Goal: Task Accomplishment & Management: Use online tool/utility

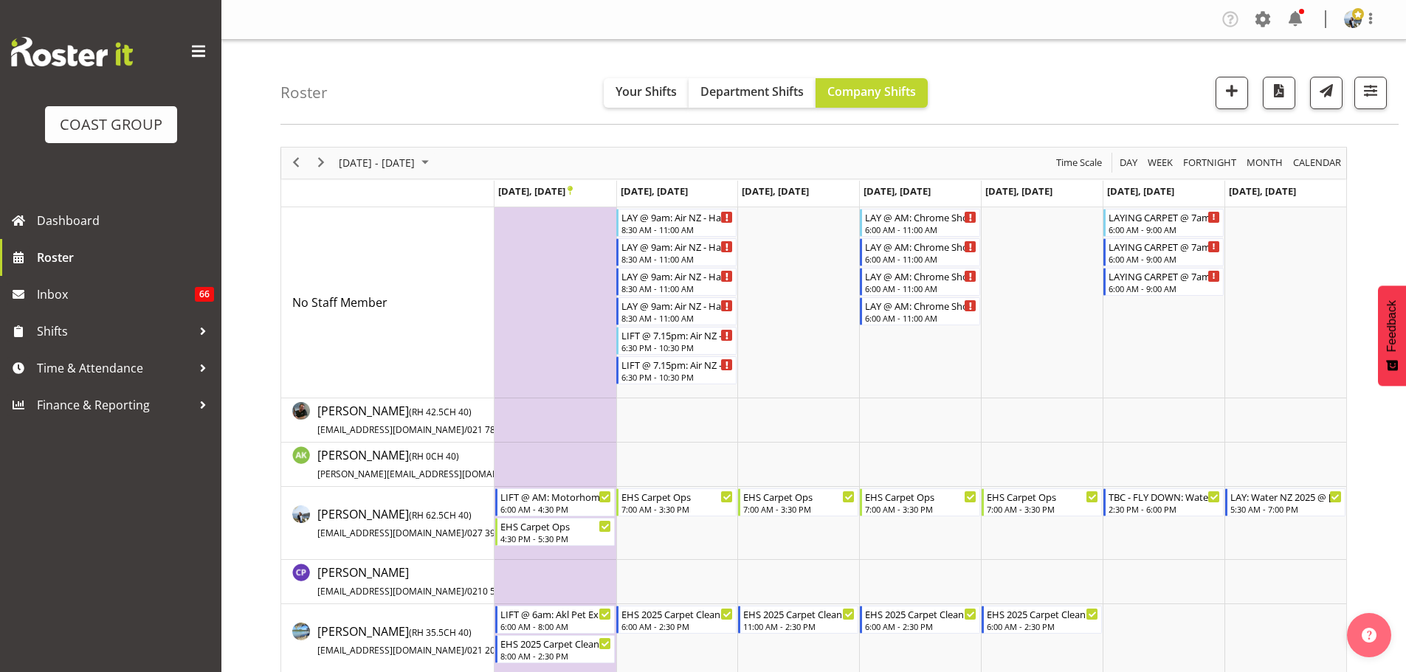
click at [1373, 110] on div "Roster Your Shifts Department Shifts Company Shifts 2 Locations Clear CARLTON E…" at bounding box center [839, 82] width 1118 height 85
click at [1373, 106] on button "button" at bounding box center [1370, 93] width 32 height 32
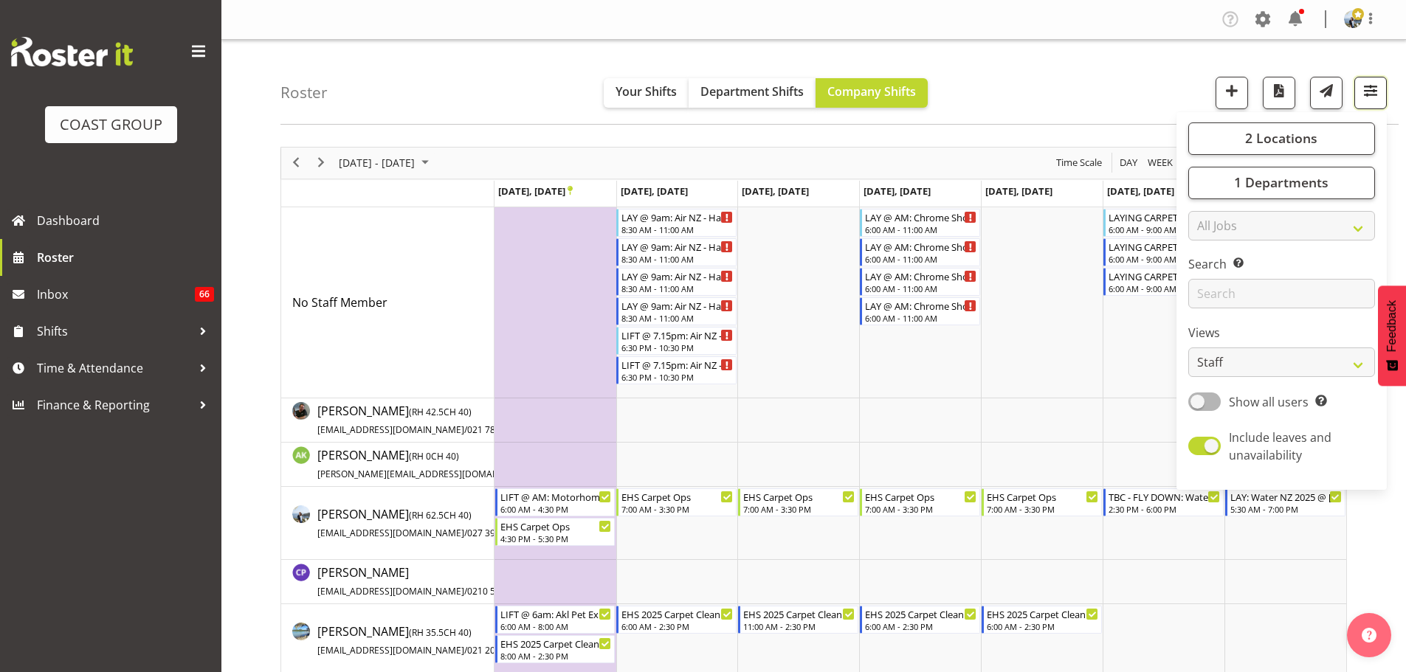
click at [1373, 94] on span "button" at bounding box center [1370, 90] width 19 height 19
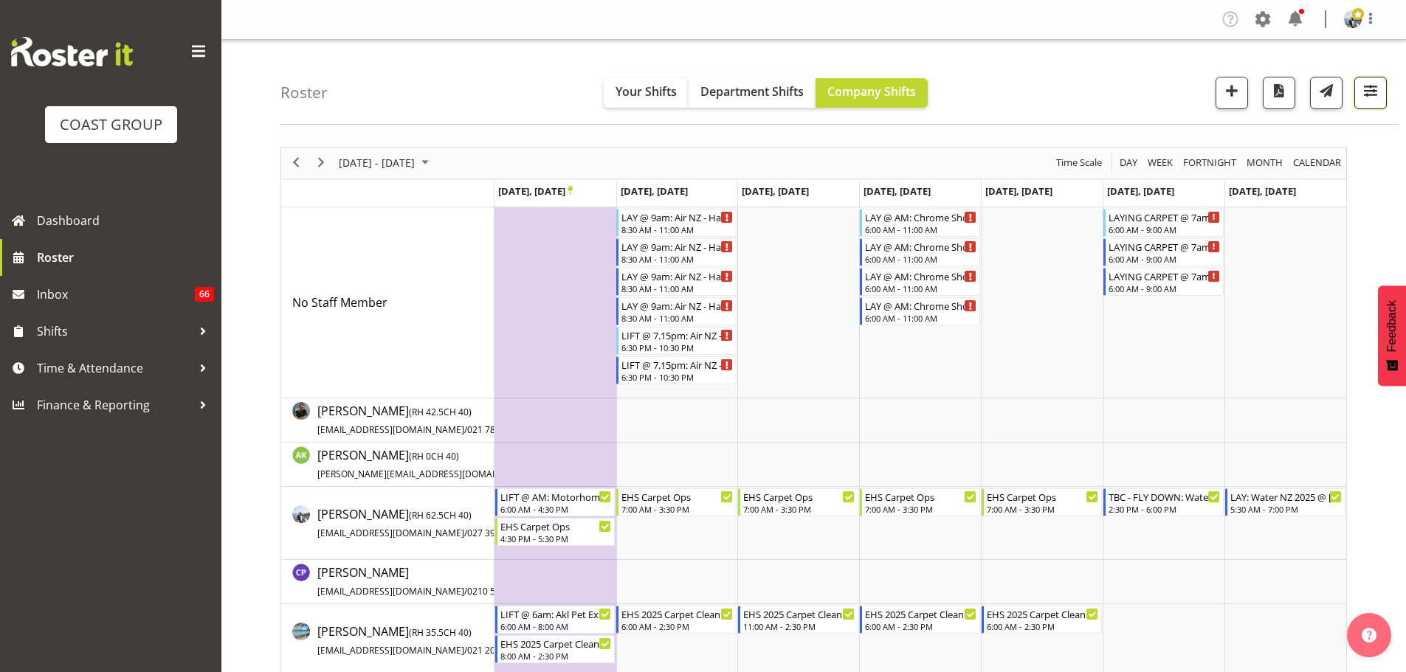
click at [1373, 94] on span "button" at bounding box center [1370, 90] width 19 height 19
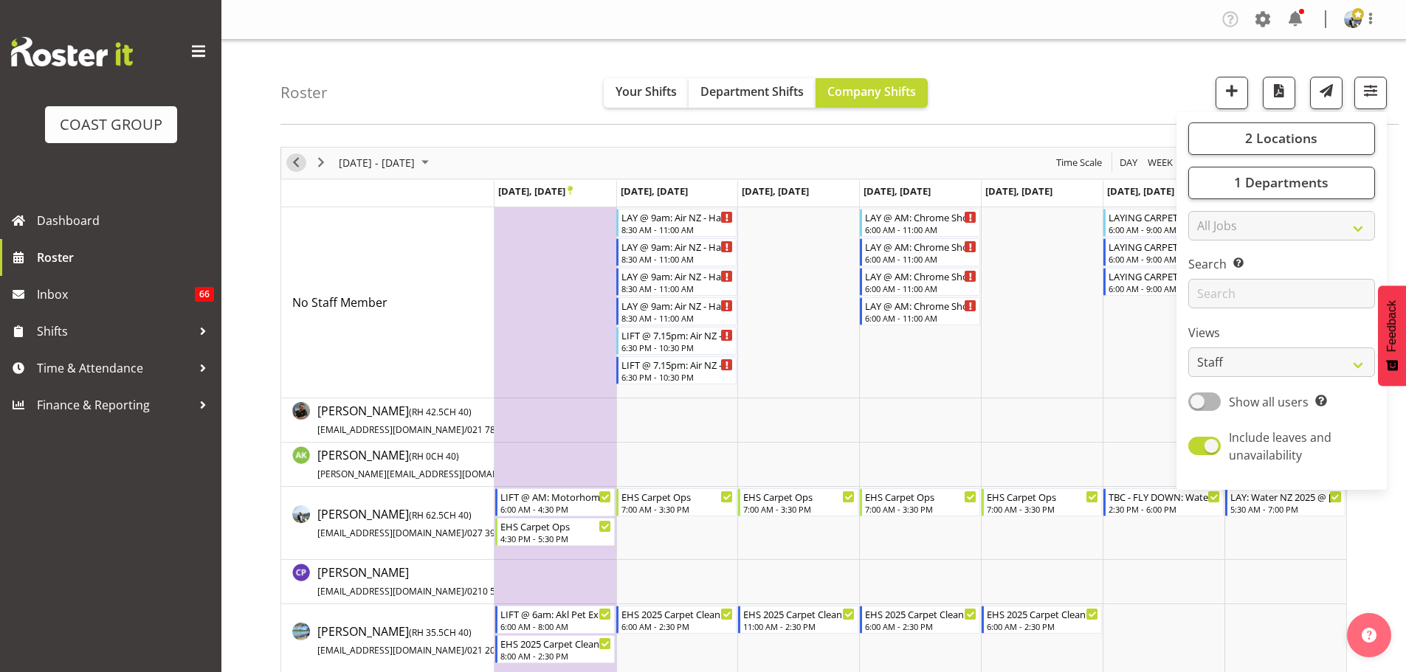
click at [300, 163] on span "Previous" at bounding box center [296, 163] width 18 height 18
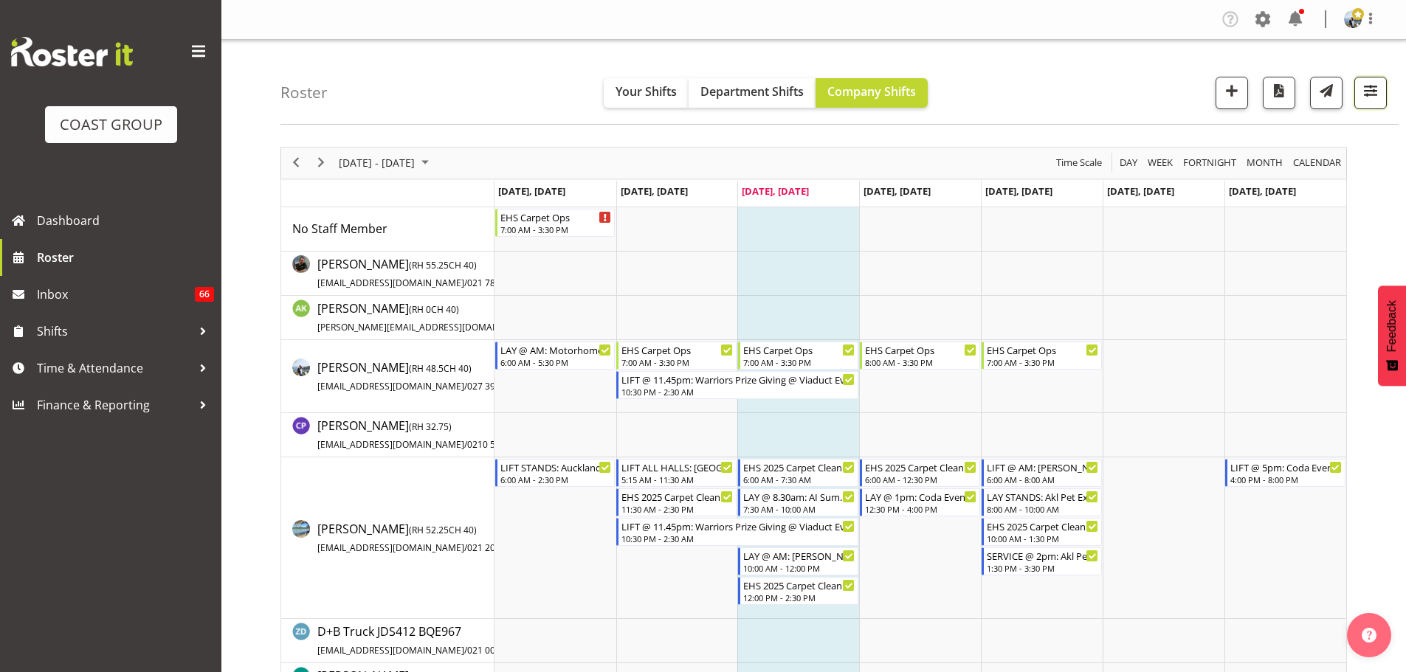
click at [1368, 107] on button "button" at bounding box center [1370, 93] width 32 height 32
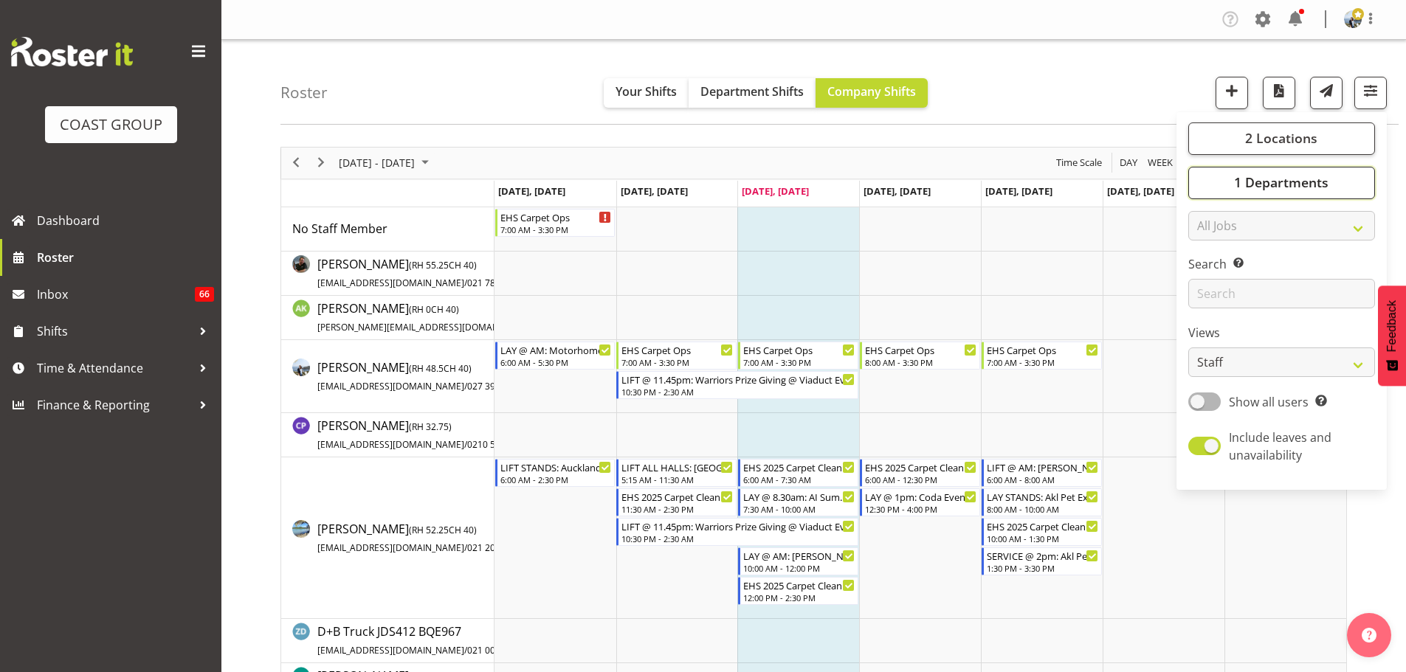
click at [1324, 179] on span "1 Departments" at bounding box center [1281, 182] width 94 height 18
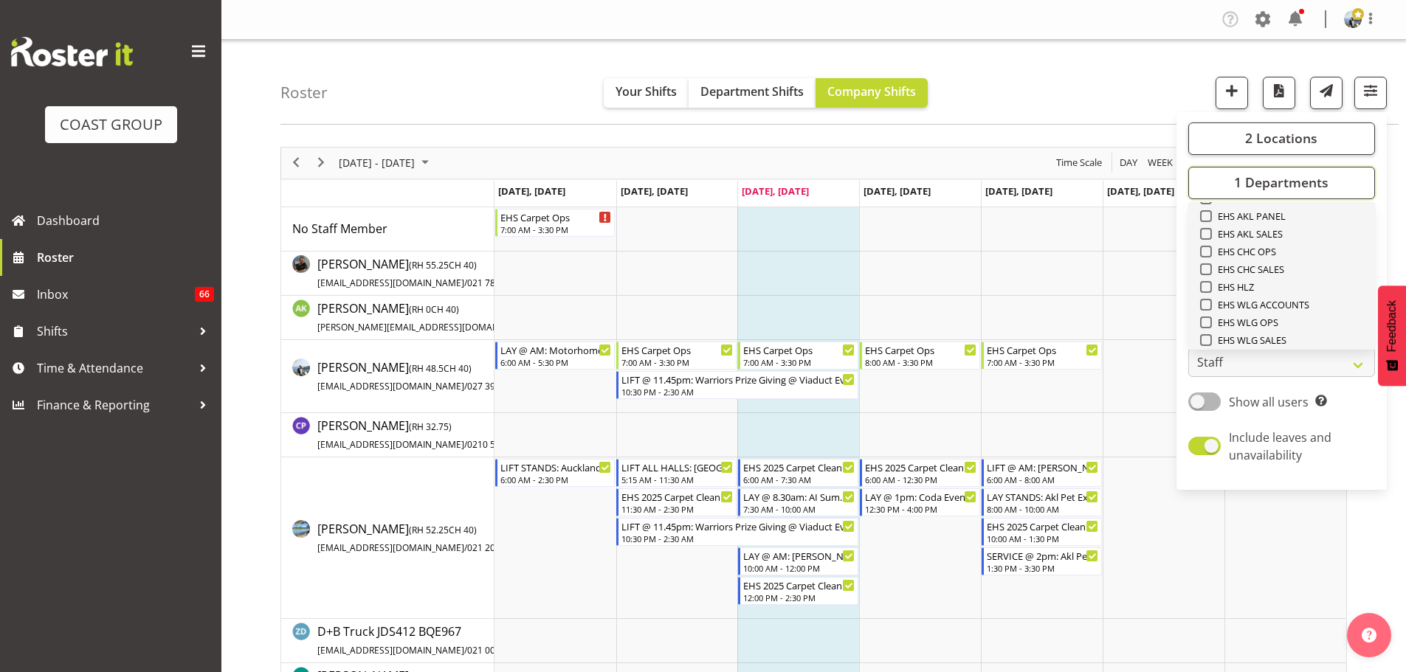
scroll to position [567, 0]
click at [1244, 328] on span "Select All" at bounding box center [1231, 326] width 46 height 14
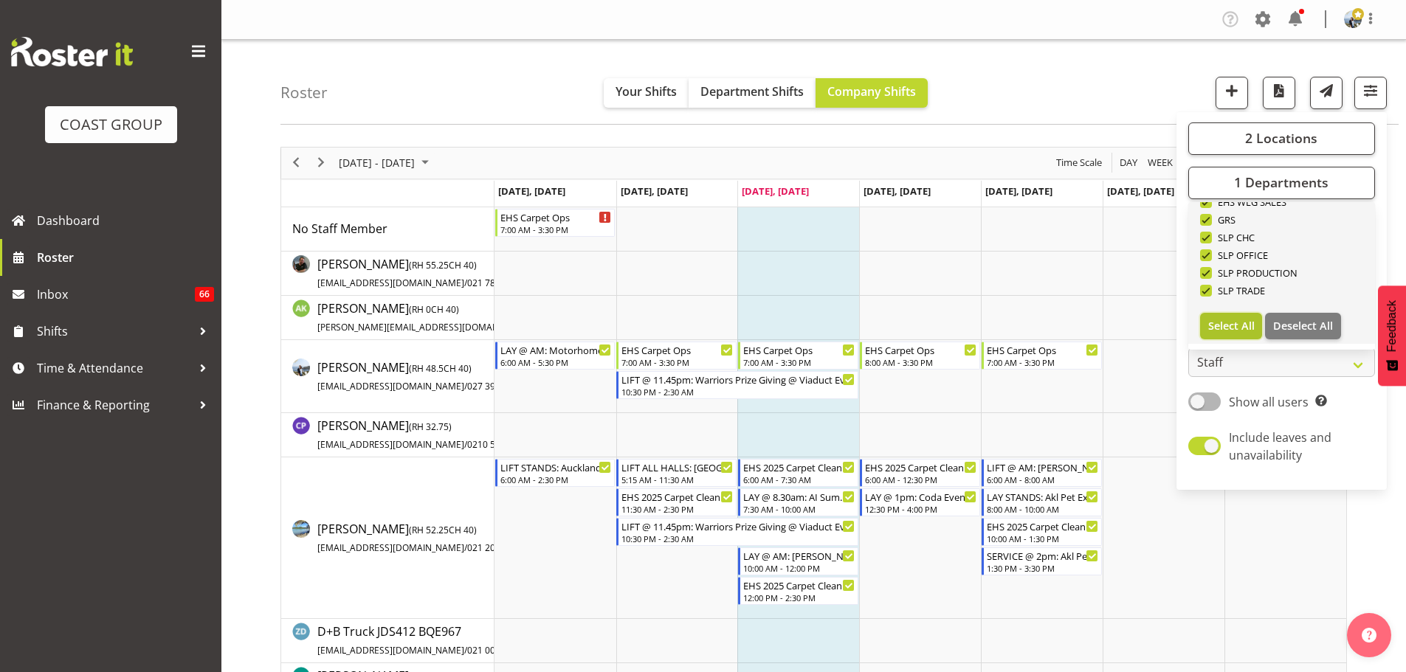
checkbox input "true"
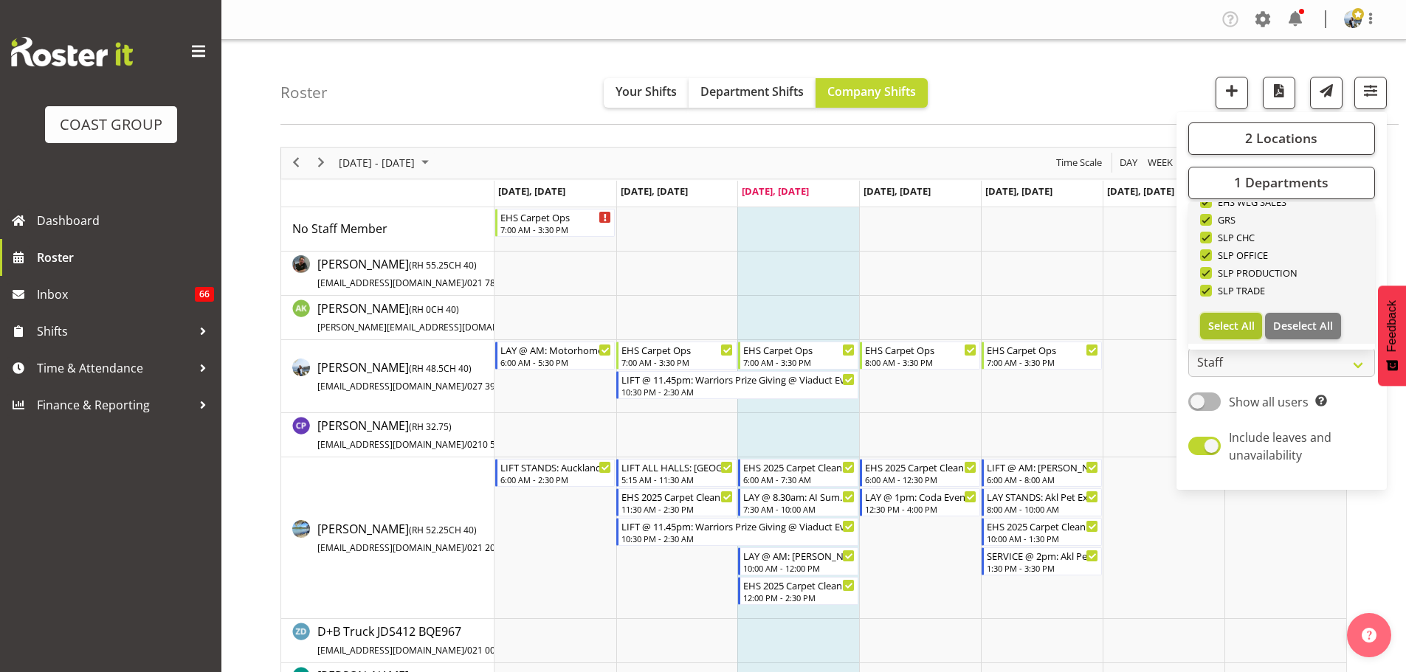
checkbox input "true"
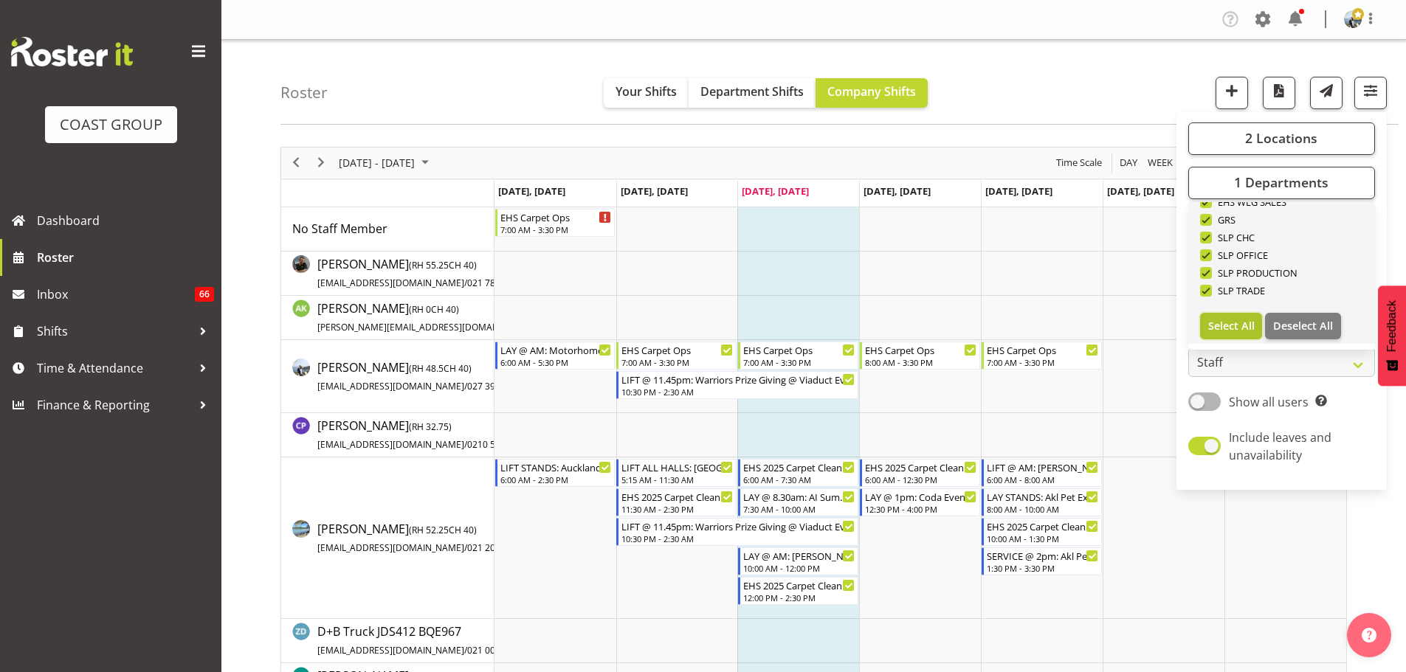
checkbox input "true"
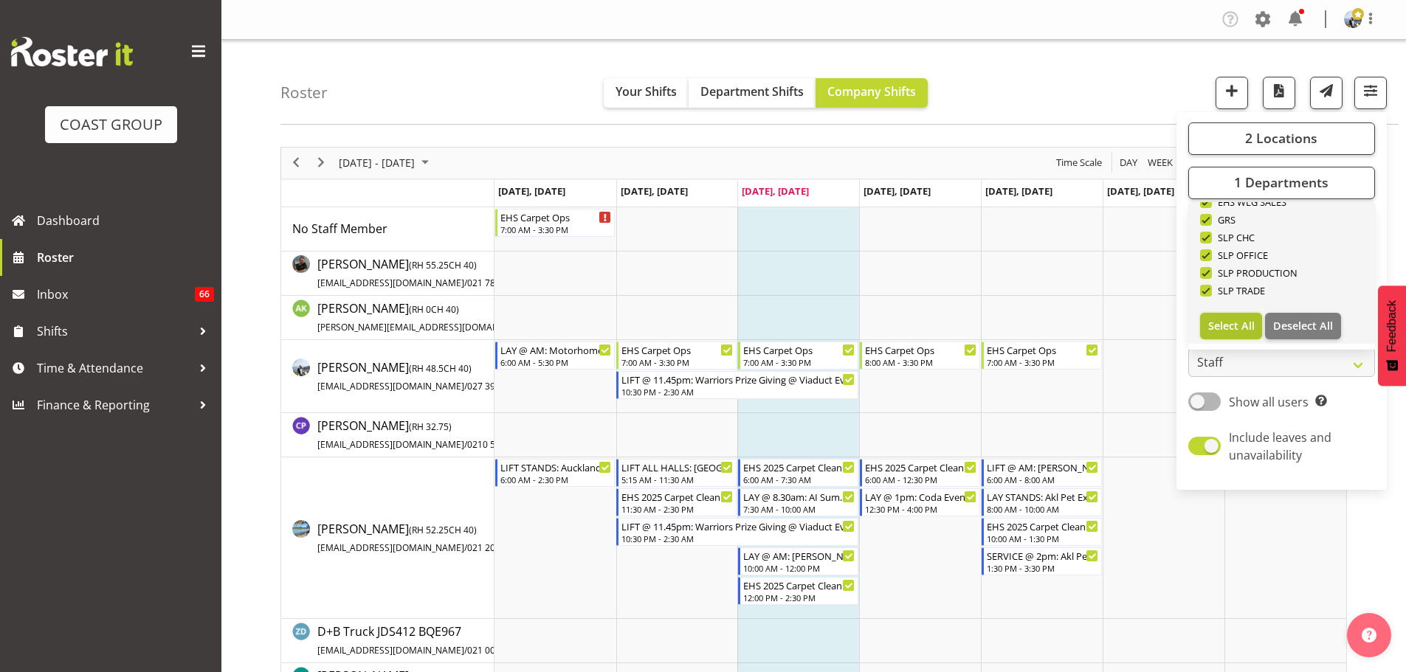
checkbox input "true"
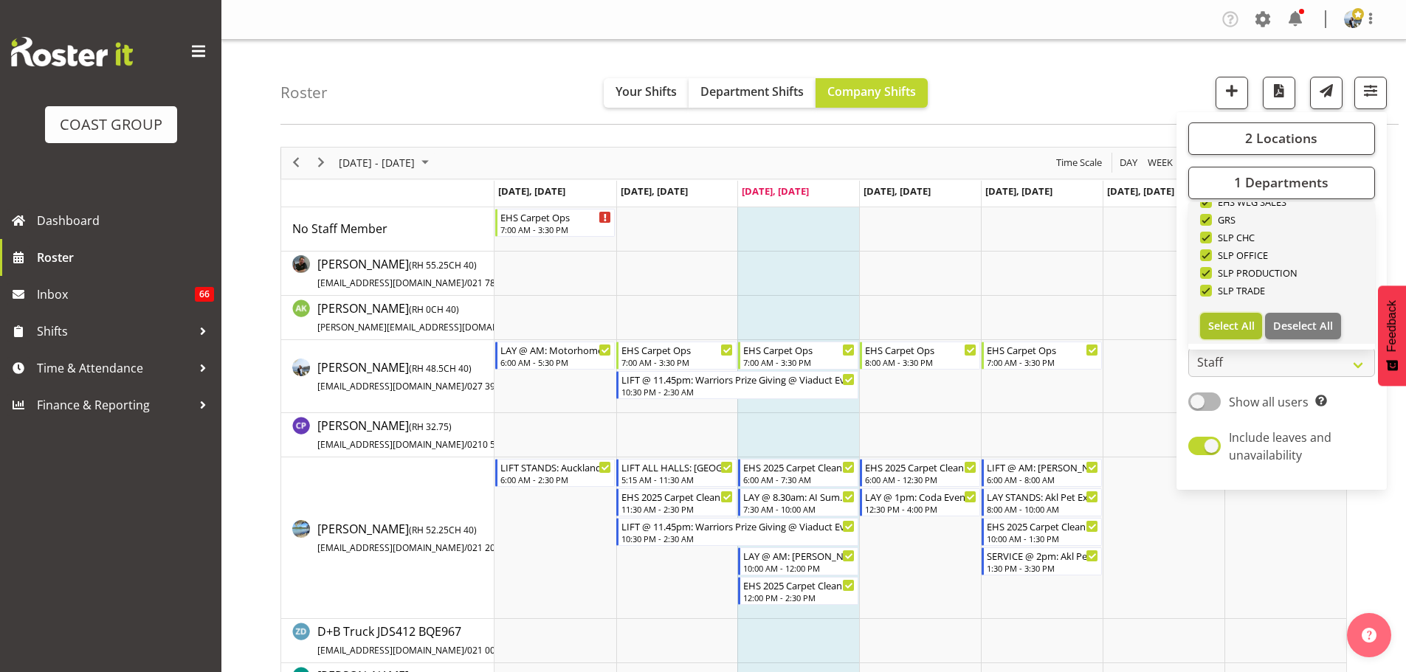
checkbox input "true"
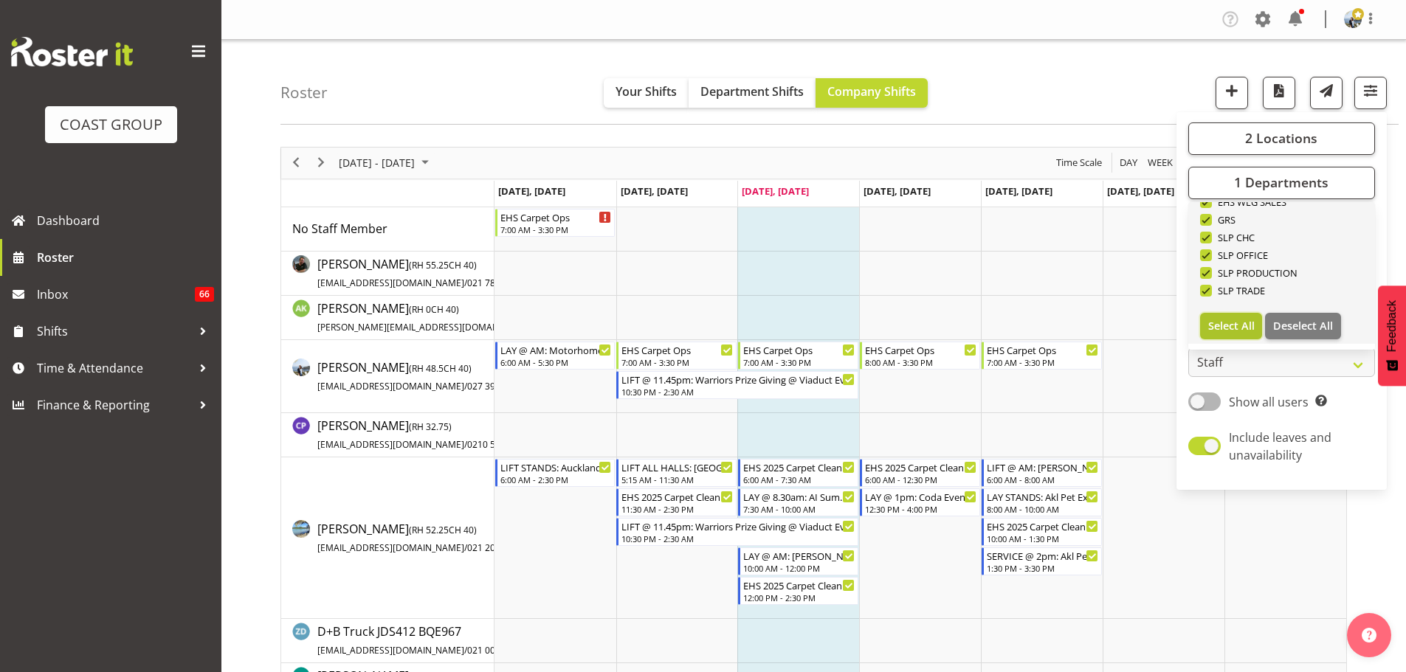
checkbox input "true"
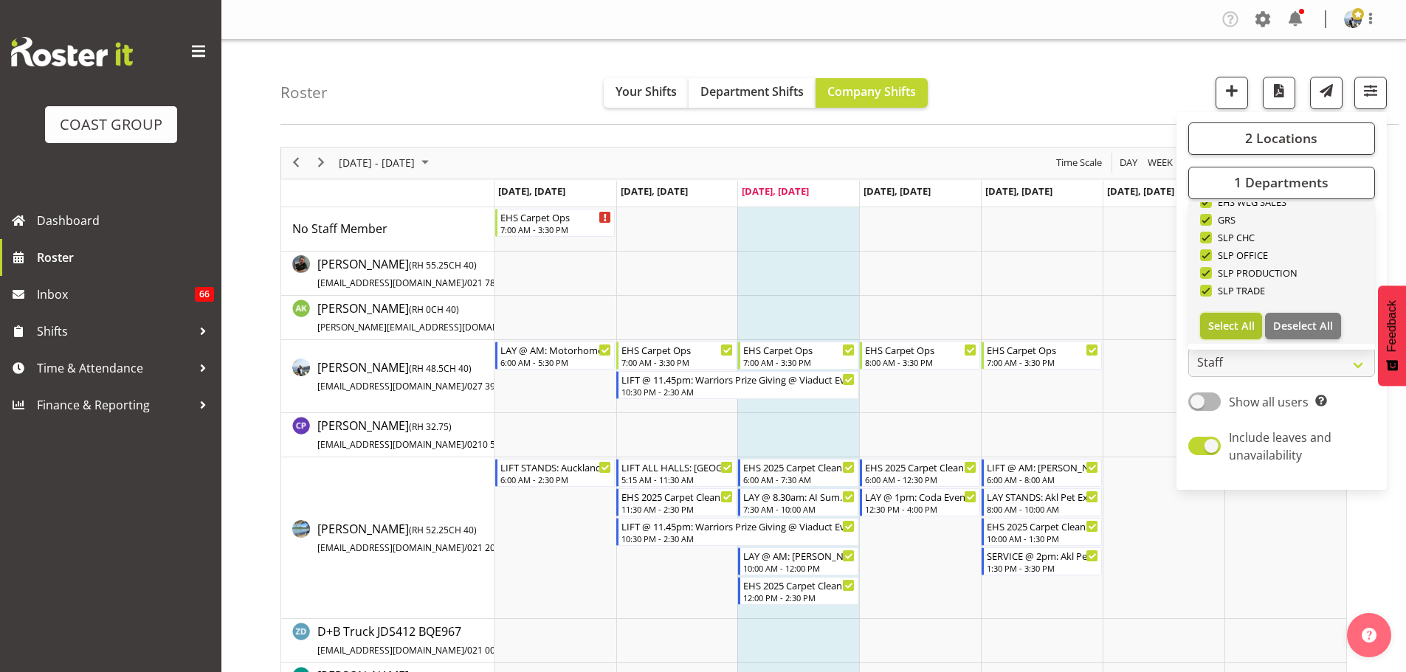
checkbox input "true"
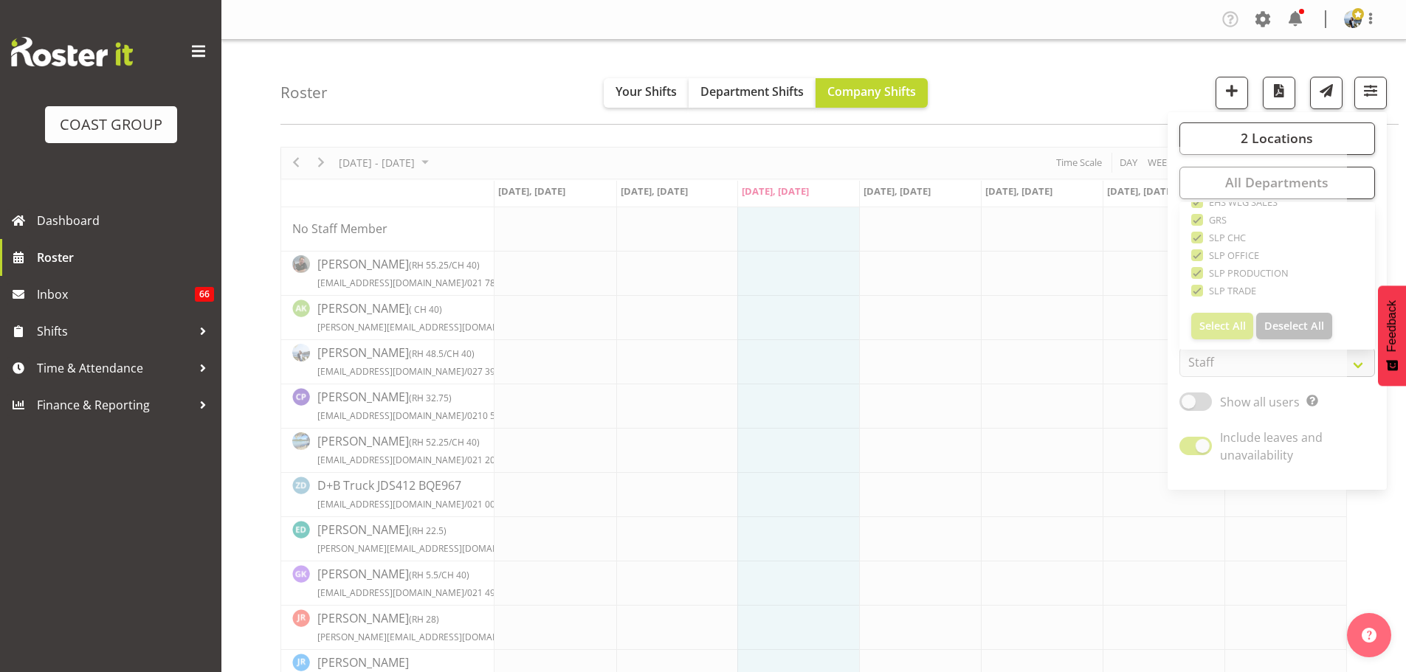
click at [1106, 86] on div "Roster Your Shifts Department Shifts Company Shifts 2 Locations Clear CARLTON E…" at bounding box center [839, 82] width 1118 height 85
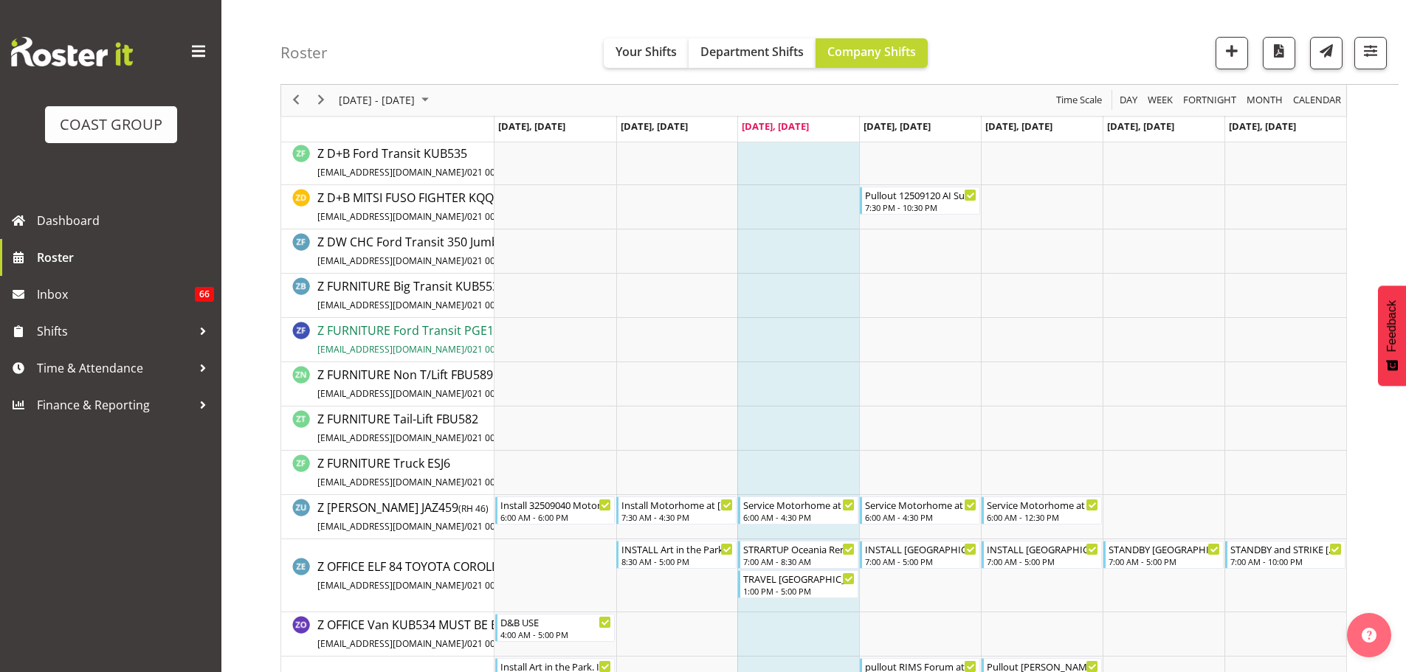
scroll to position [7583, 0]
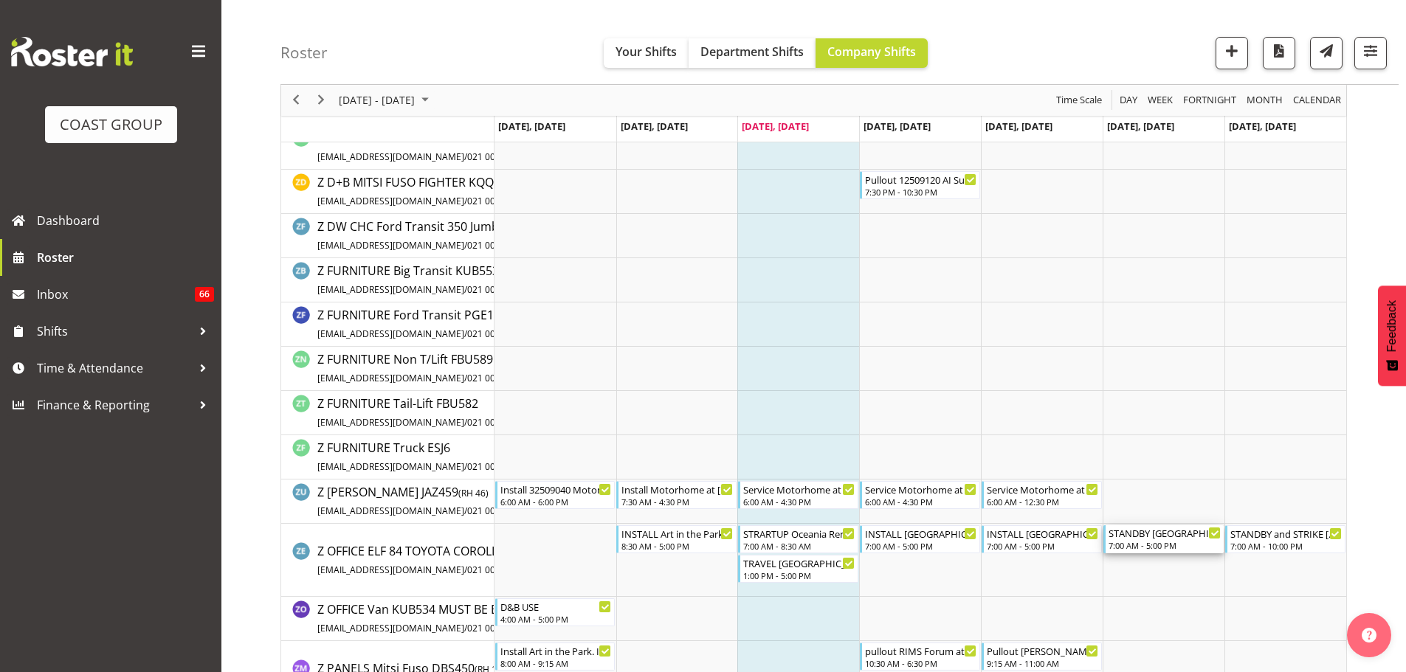
click at [1147, 547] on div "7:00 AM - 5:00 PM" at bounding box center [1165, 545] width 112 height 12
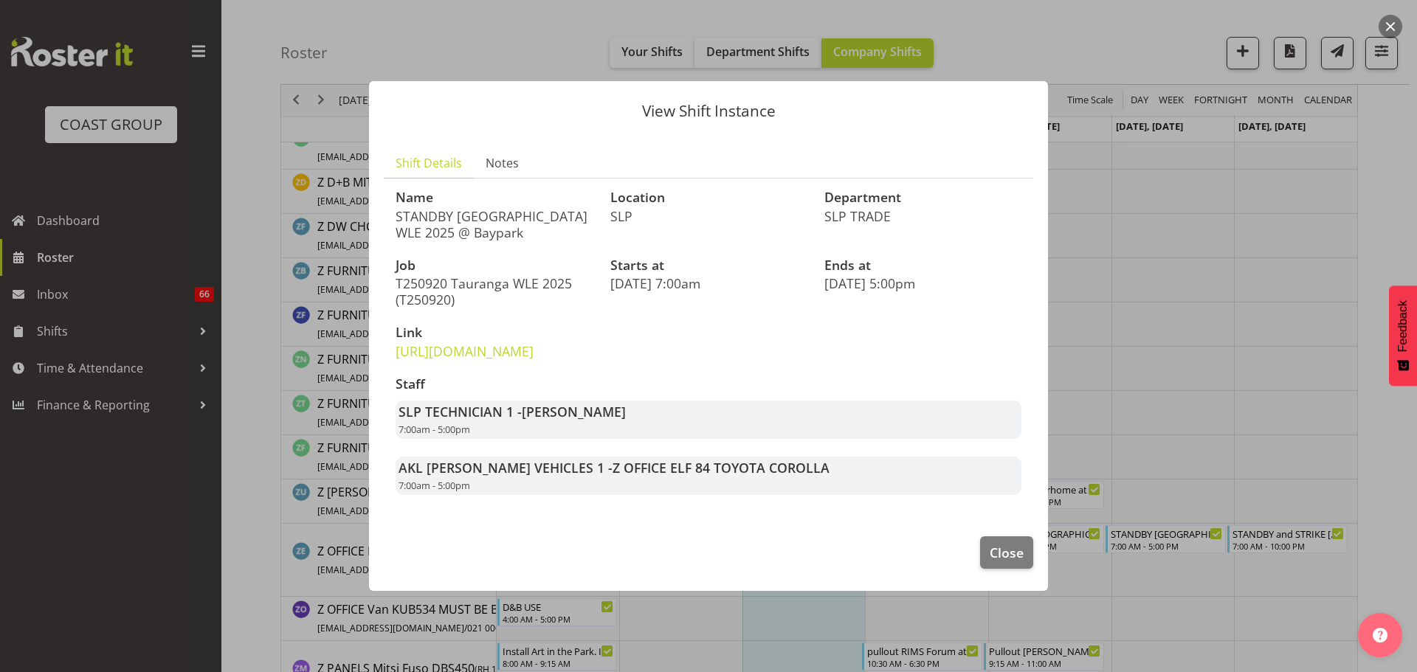
click at [1250, 540] on div at bounding box center [708, 336] width 1417 height 672
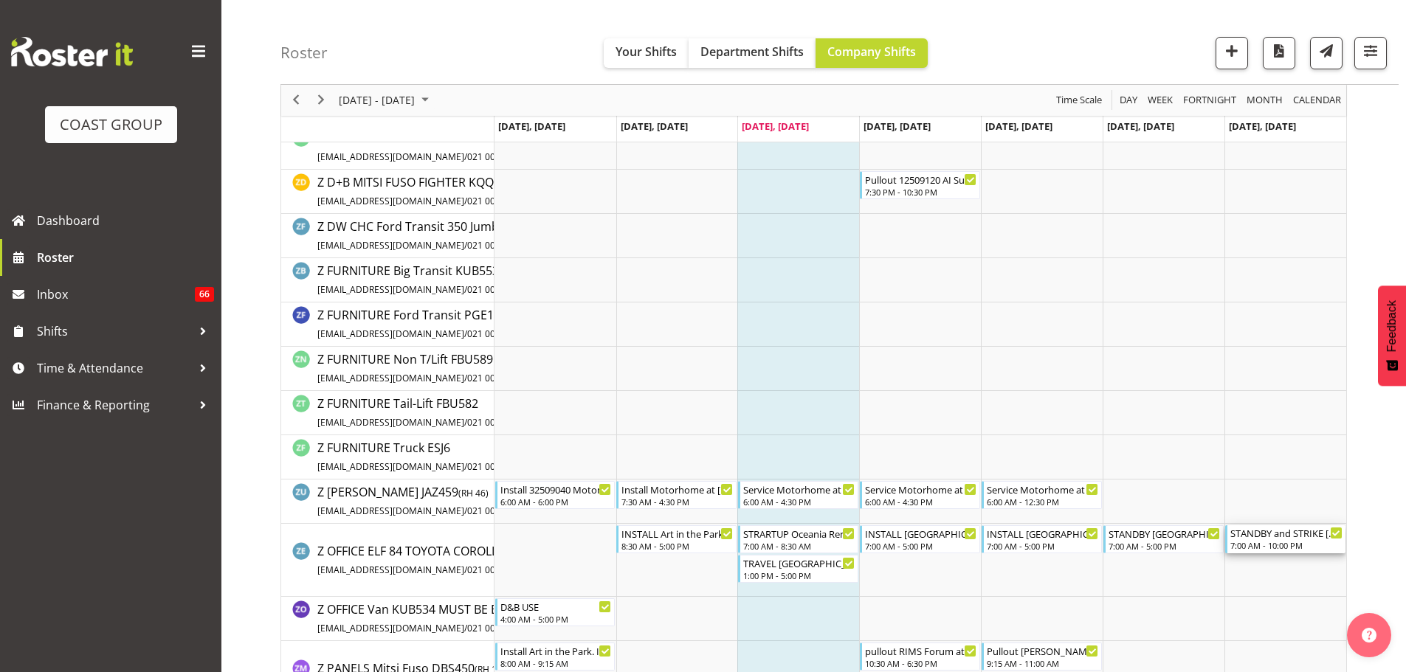
click at [1250, 540] on div "STANDBY and STRIKE [GEOGRAPHIC_DATA] WLE 2025 @ Baypark 7:00 AM - 10:00 PM" at bounding box center [1286, 539] width 112 height 28
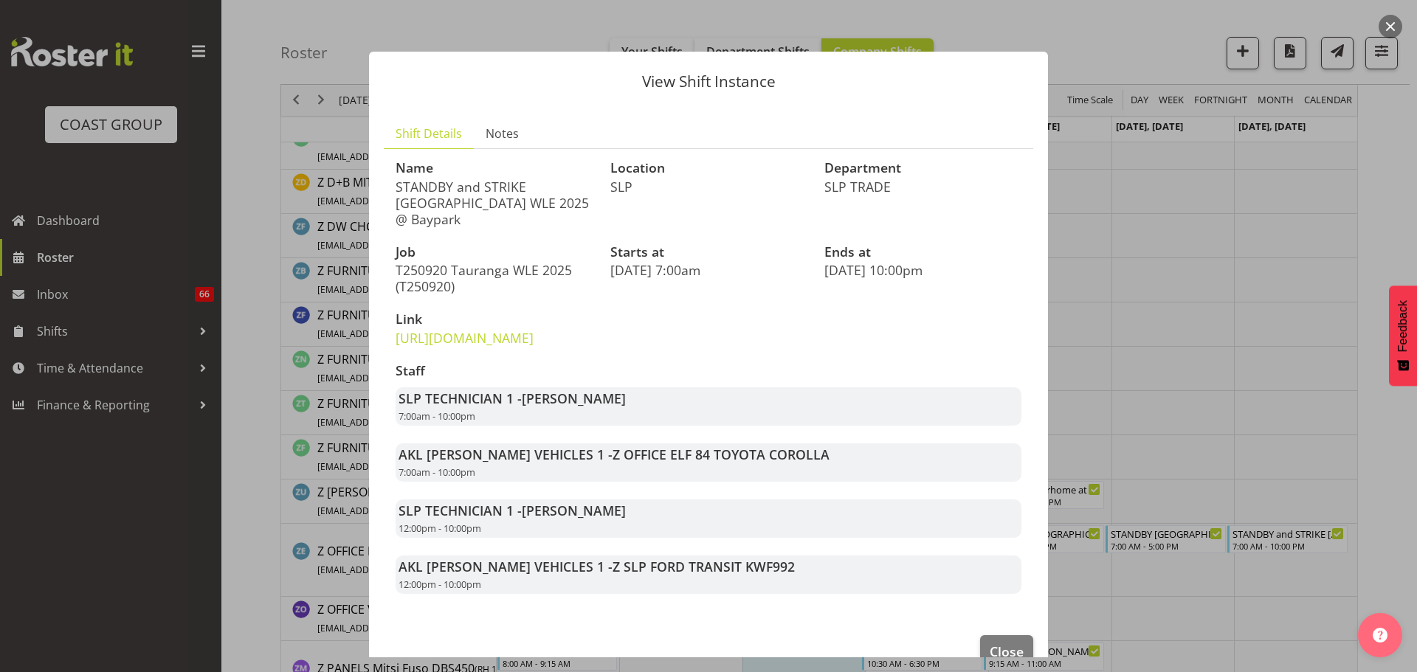
click at [1373, 454] on div at bounding box center [708, 336] width 1417 height 672
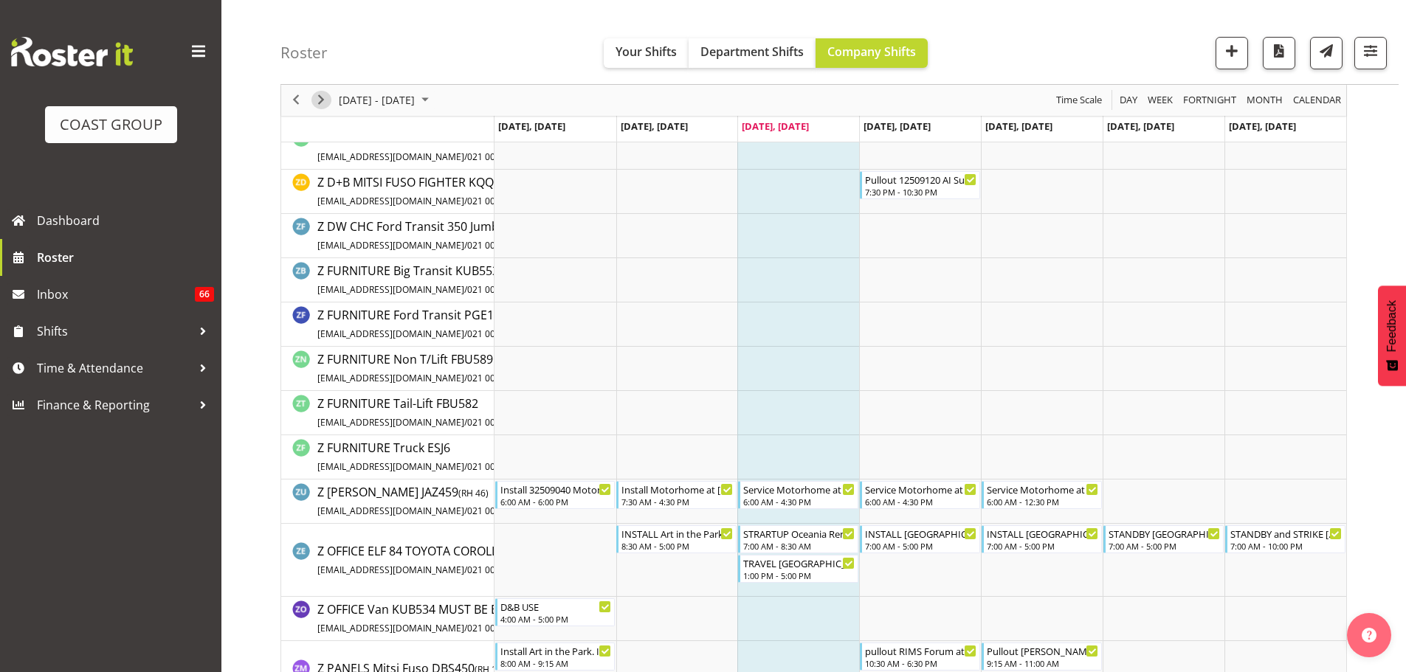
click at [321, 103] on span "Next" at bounding box center [321, 101] width 18 height 18
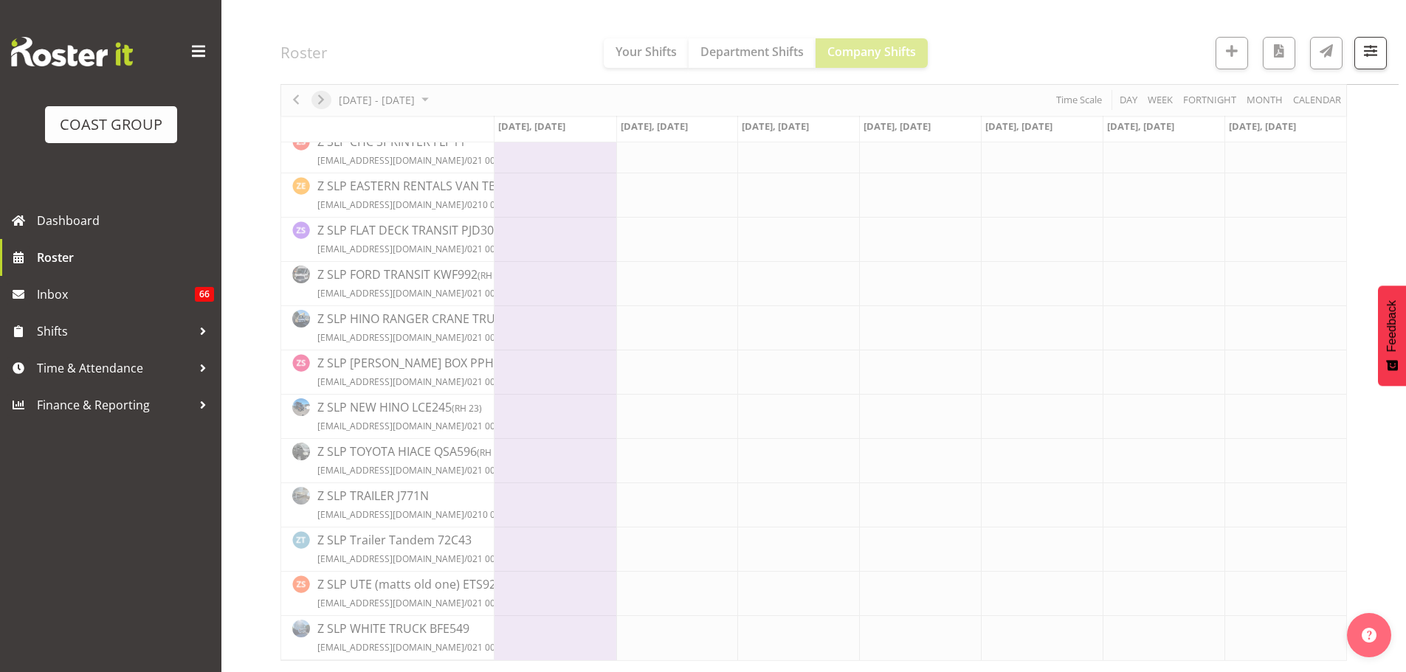
scroll to position [6455, 0]
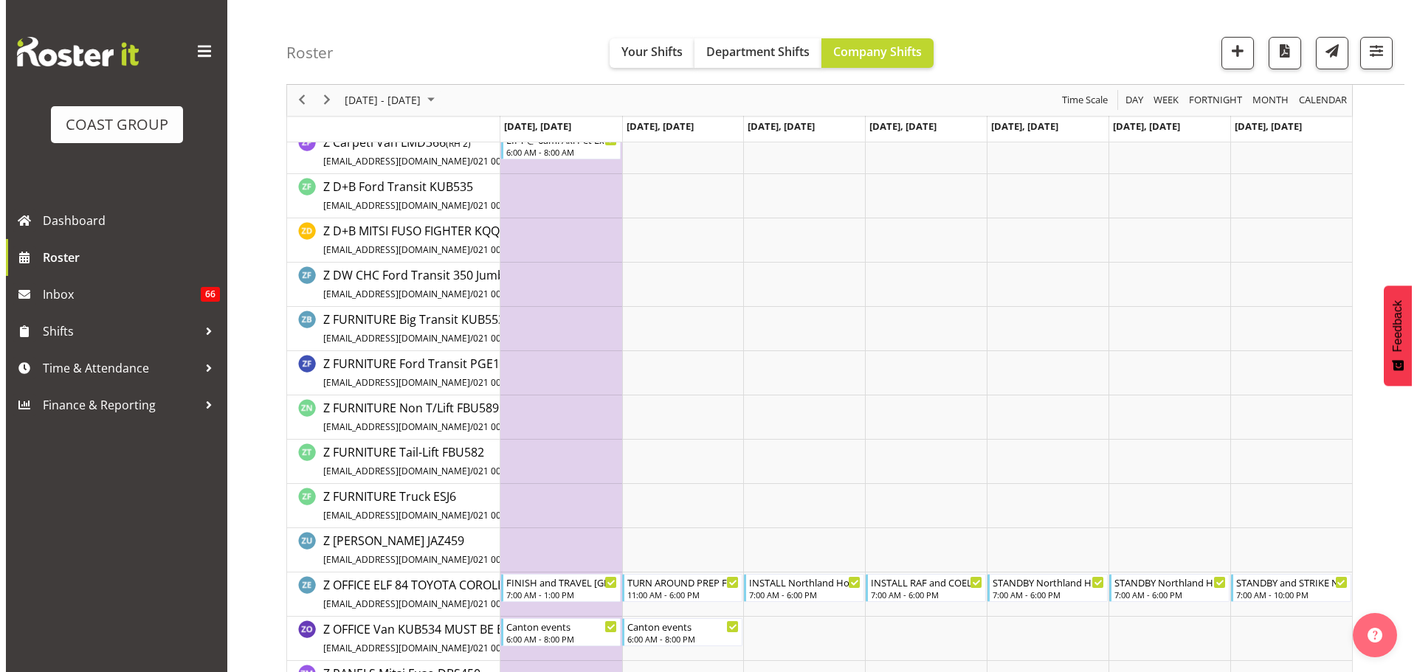
scroll to position [6401, 0]
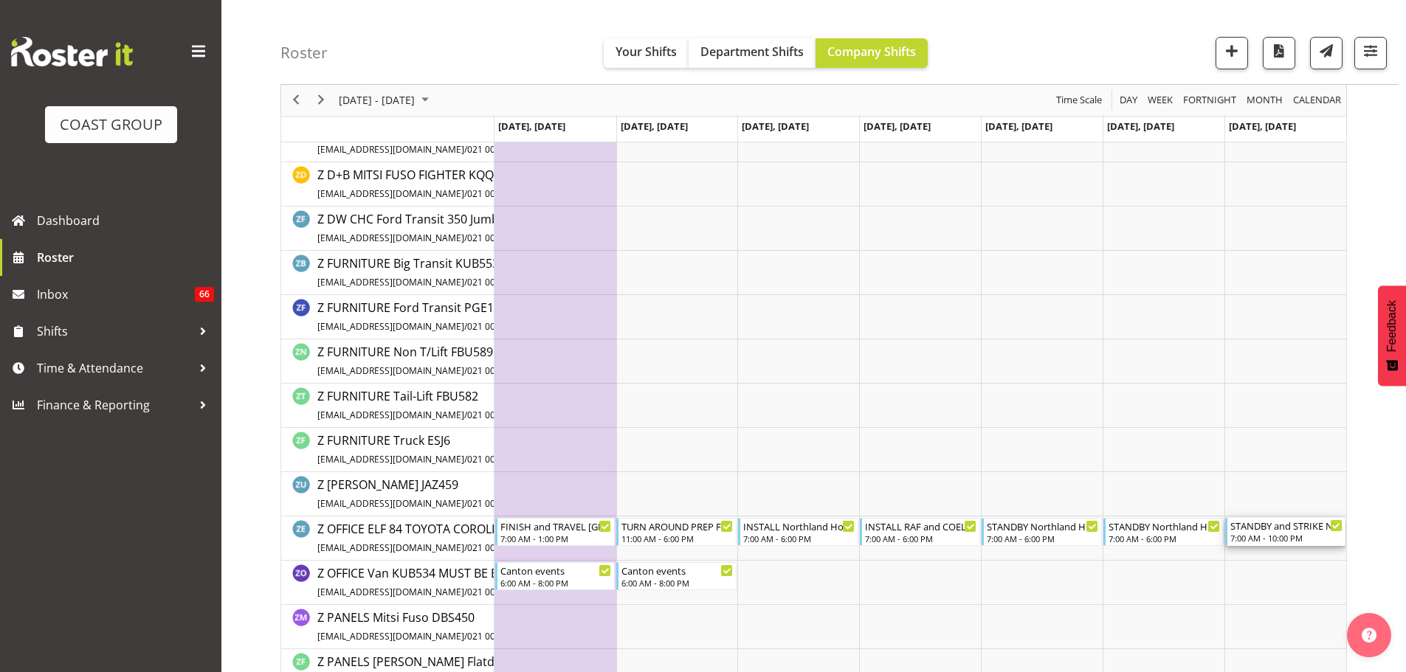
click at [1282, 543] on div "7:00 AM - 10:00 PM" at bounding box center [1286, 538] width 112 height 12
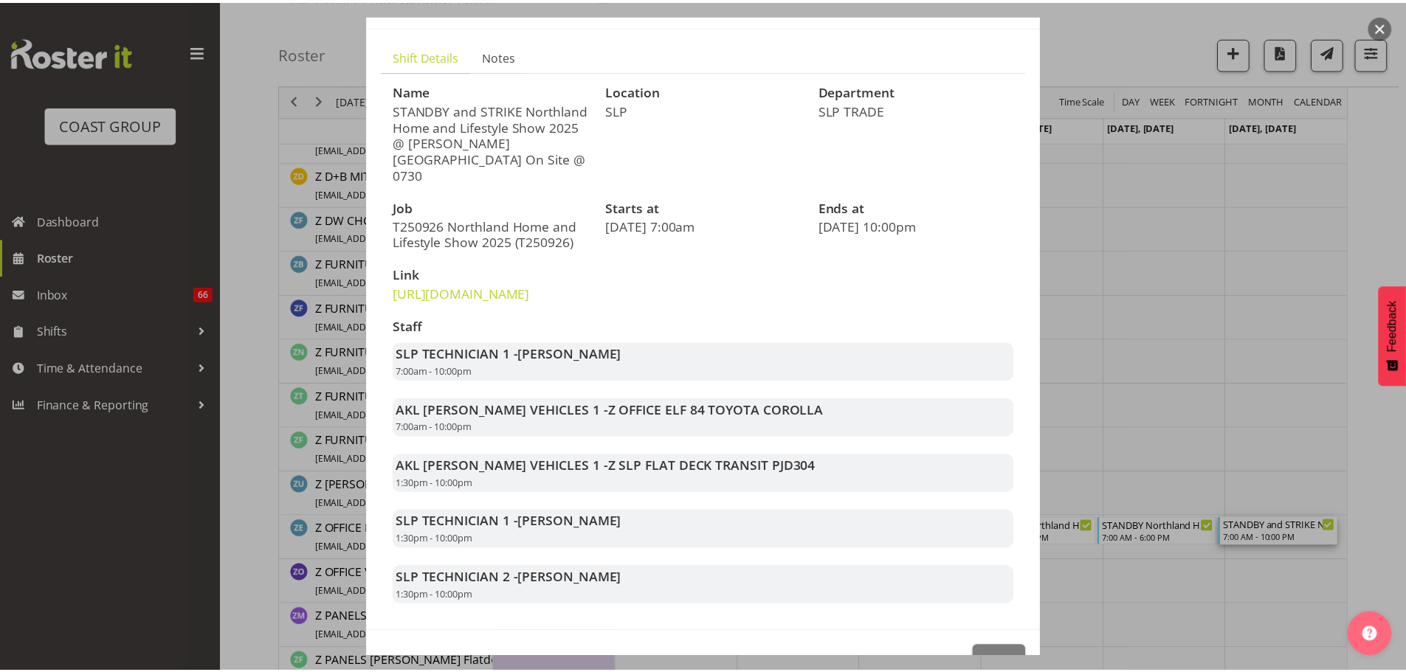
scroll to position [137, 0]
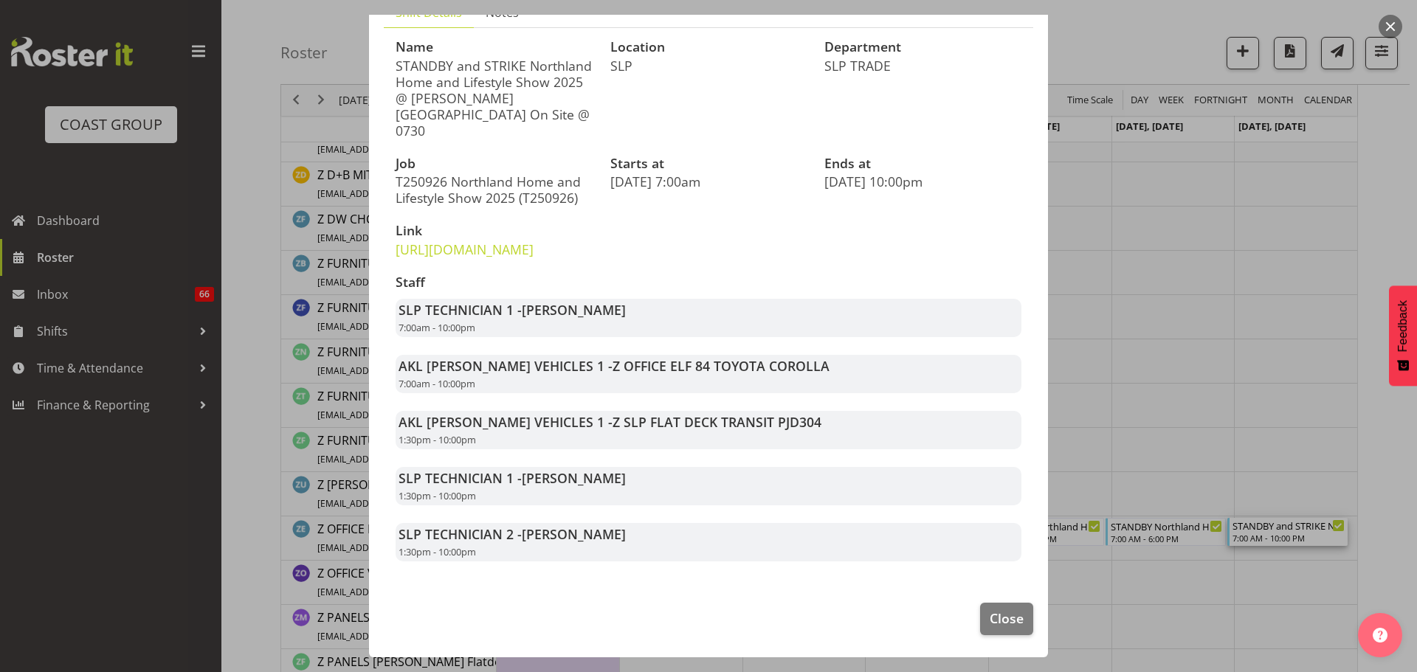
click at [249, 134] on div at bounding box center [708, 336] width 1417 height 672
